Goal: Task Accomplishment & Management: Complete application form

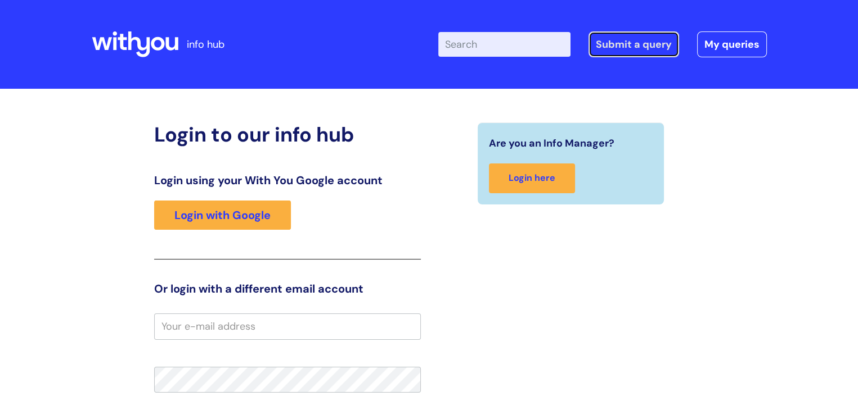
click at [656, 43] on link "Submit a query" at bounding box center [633, 44] width 91 height 26
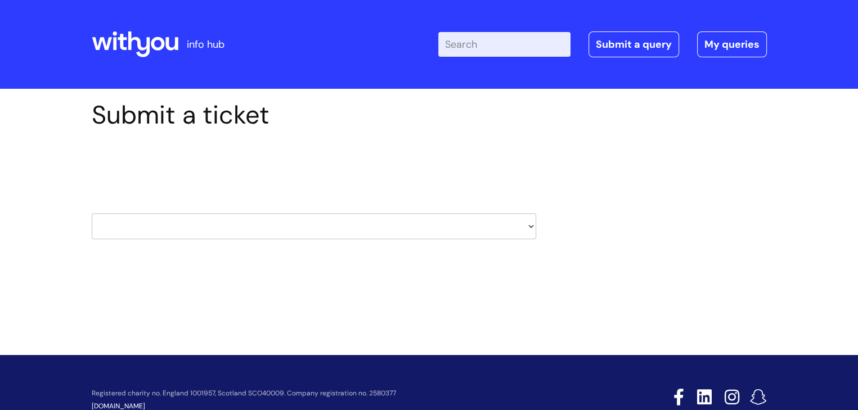
click at [529, 225] on select "HR / People IT and Support Clinical Drug Alerts Finance Accounts Data Support T…" at bounding box center [314, 227] width 444 height 26
select select "it_and_support"
click at [92, 214] on select "HR / People IT and Support Clinical Drug Alerts Finance Accounts Data Support T…" at bounding box center [314, 227] width 444 height 26
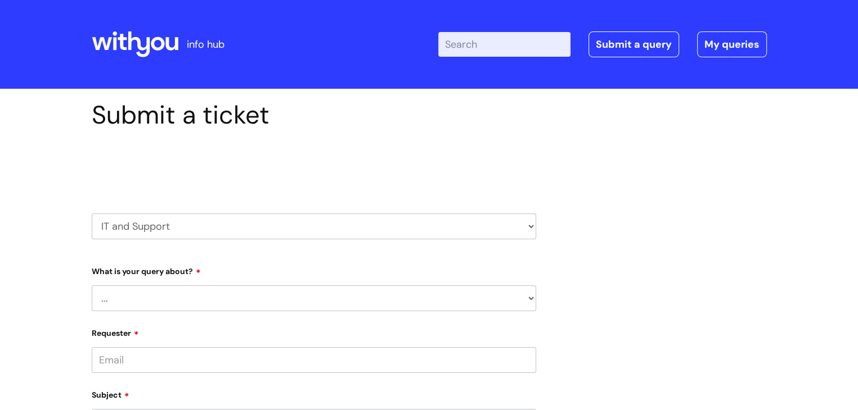
click at [531, 297] on select "... Mobile Phone Reset & MFA Accounts, Starters and Leavers IT Hardware issue I…" at bounding box center [314, 299] width 444 height 26
select select "System/software"
click at [92, 286] on select "... Mobile Phone Reset & MFA Accounts, Starters and Leavers IT Hardware issue I…" at bounding box center [314, 299] width 444 height 26
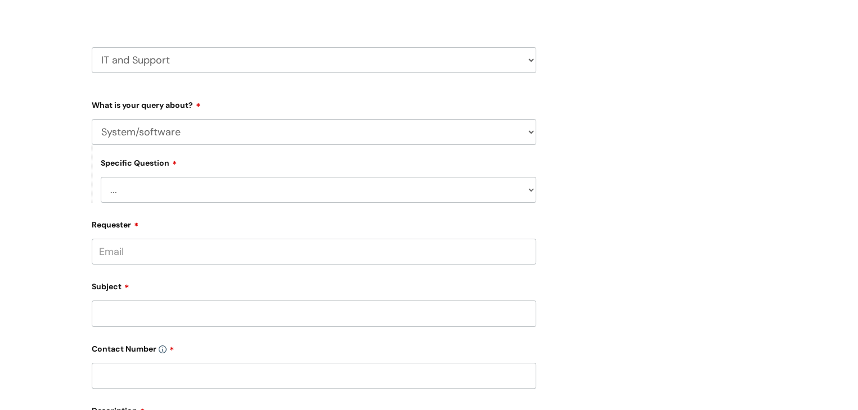
scroll to position [169, 0]
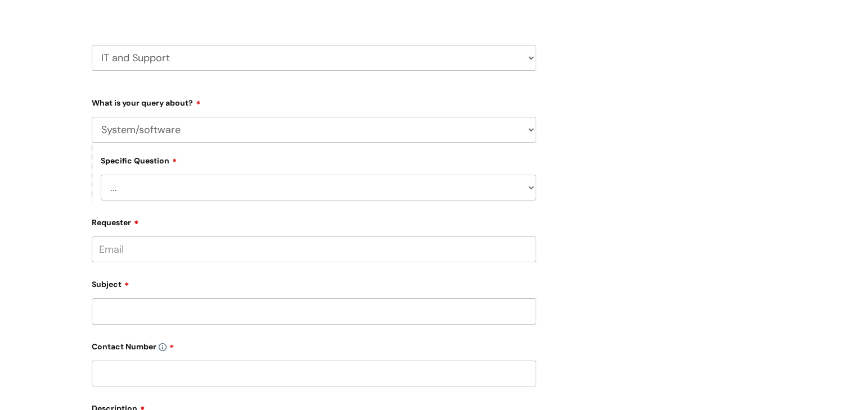
click at [531, 187] on select "... Halo PCMIS Iaptus NHS Email CJSM Email Mitel Another System Google (Workspa…" at bounding box center [318, 188] width 435 height 26
select select "Iaptus"
click at [101, 175] on select "... Halo PCMIS Iaptus NHS Email CJSM Email Mitel Another System Google (Workspa…" at bounding box center [318, 188] width 435 height 26
click at [531, 246] on select "... I’ve got an issue or I think I’ve found a fault." at bounding box center [318, 246] width 435 height 26
select select "I’ve got an issue or I think I’ve found a fault."
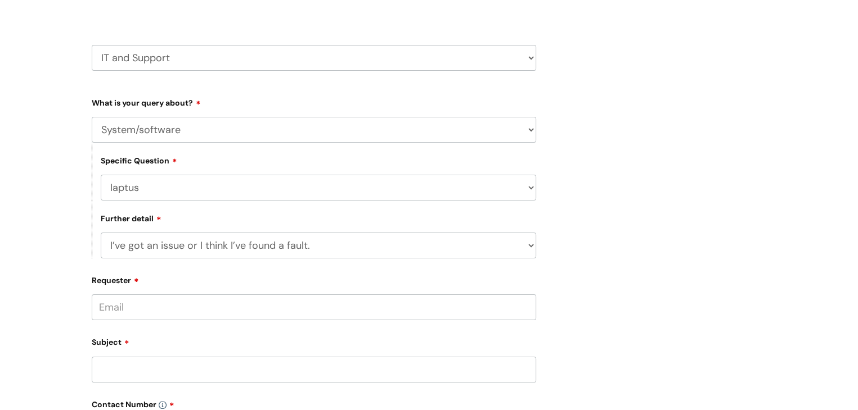
click at [101, 233] on select "... I’ve got an issue or I think I’ve found a fault." at bounding box center [318, 246] width 435 height 26
click at [286, 313] on input "Requester" at bounding box center [314, 308] width 444 height 26
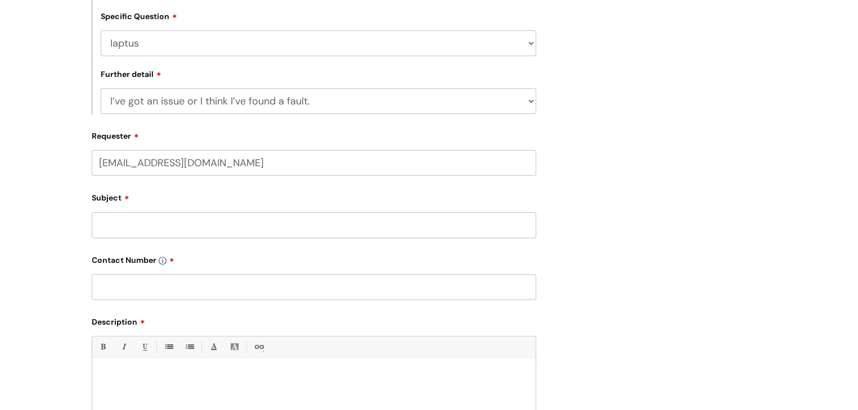
scroll to position [337, 0]
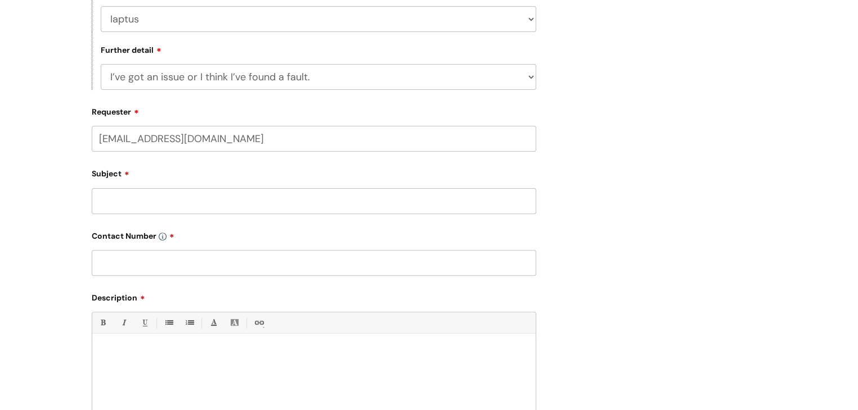
type input "[EMAIL_ADDRESS][DOMAIN_NAME]"
click at [174, 186] on div "Subject" at bounding box center [314, 189] width 444 height 50
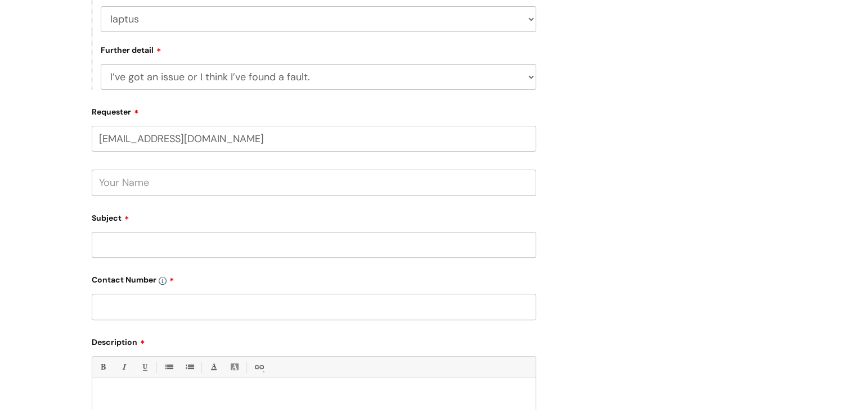
click at [158, 185] on input "text" at bounding box center [314, 183] width 444 height 26
type input "[PERSON_NAME]"
click at [110, 248] on input "Subject" at bounding box center [314, 245] width 444 height 26
type input "Iaptus incredibly slow [DATE]"
click at [137, 308] on input "text" at bounding box center [314, 307] width 444 height 26
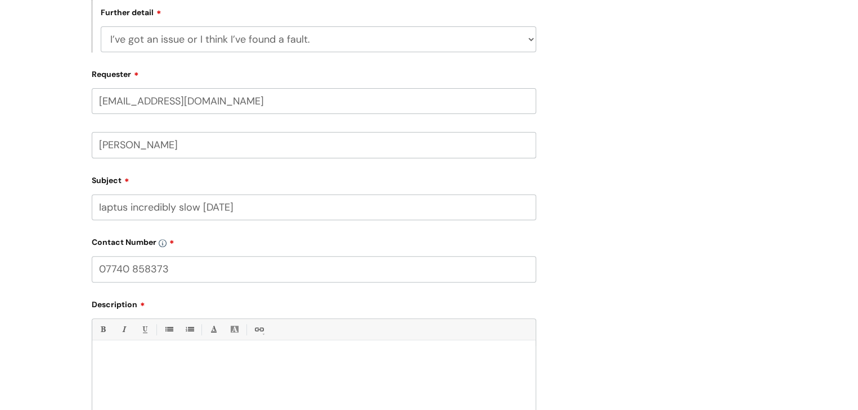
scroll to position [450, 0]
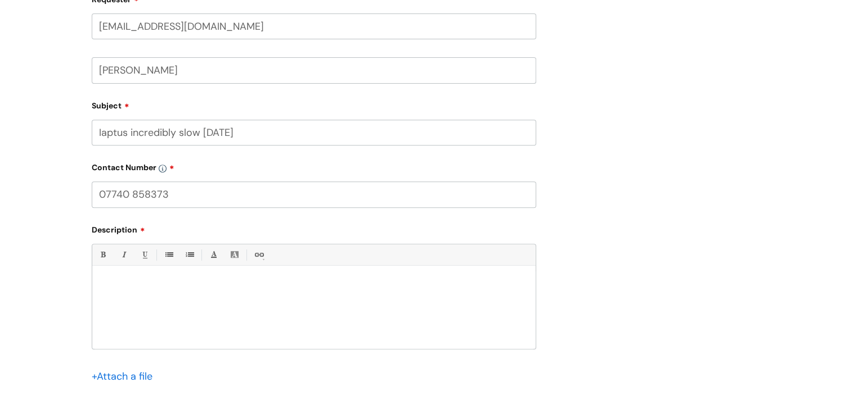
type input "07740 858373"
drag, startPoint x: 175, startPoint y: 310, endPoint x: 178, endPoint y: 303, distance: 7.6
click at [175, 310] on div at bounding box center [313, 311] width 443 height 78
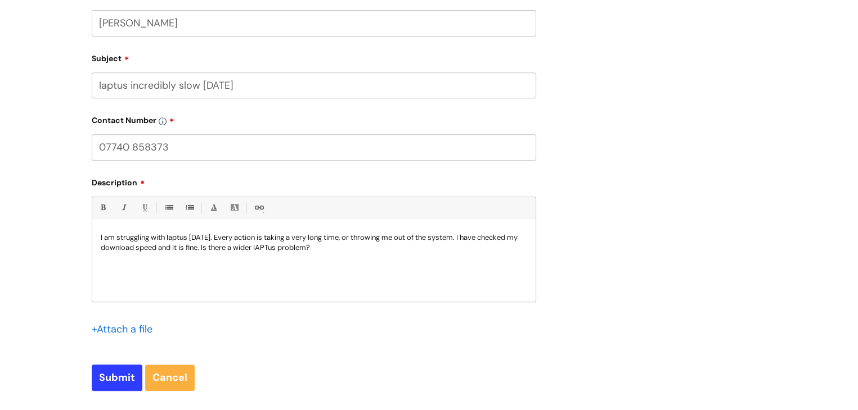
scroll to position [619, 0]
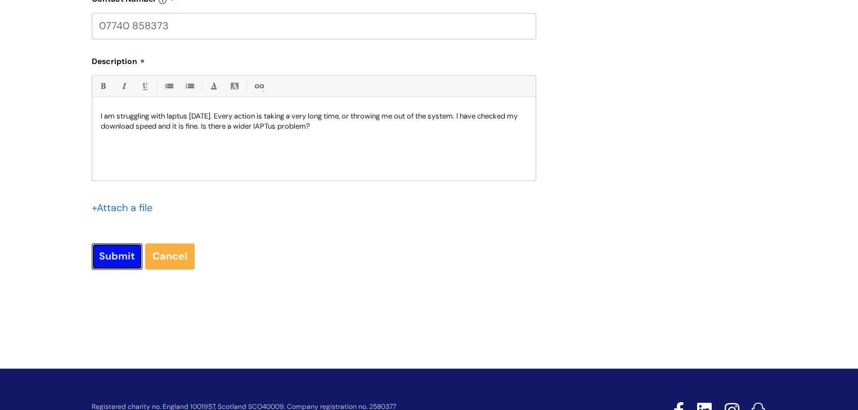
click at [122, 256] on input "Submit" at bounding box center [117, 256] width 51 height 26
type input "Please Wait..."
